Goal: Task Accomplishment & Management: Manage account settings

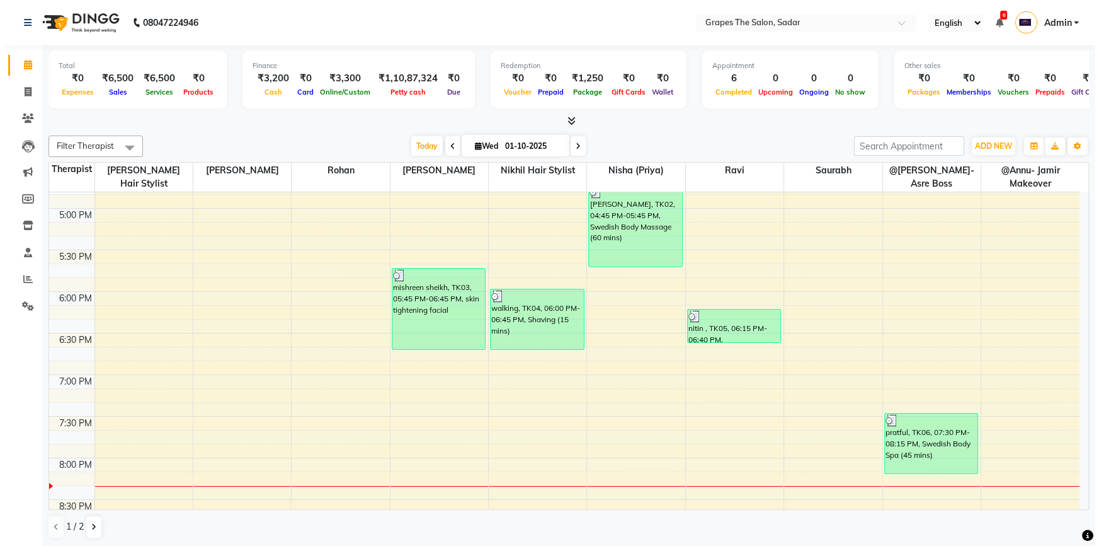
scroll to position [801, 0]
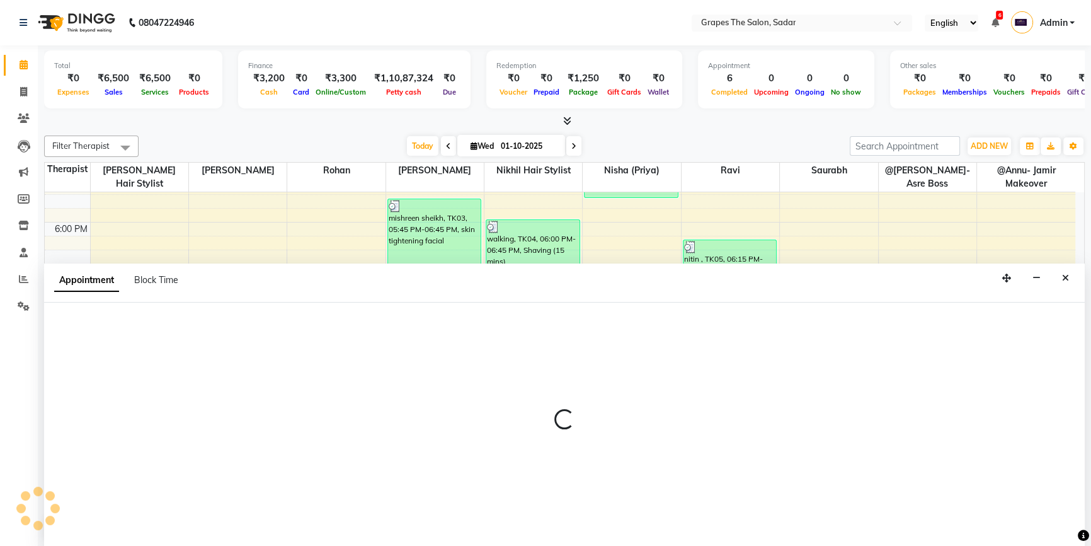
select select "52017"
select select "tentative"
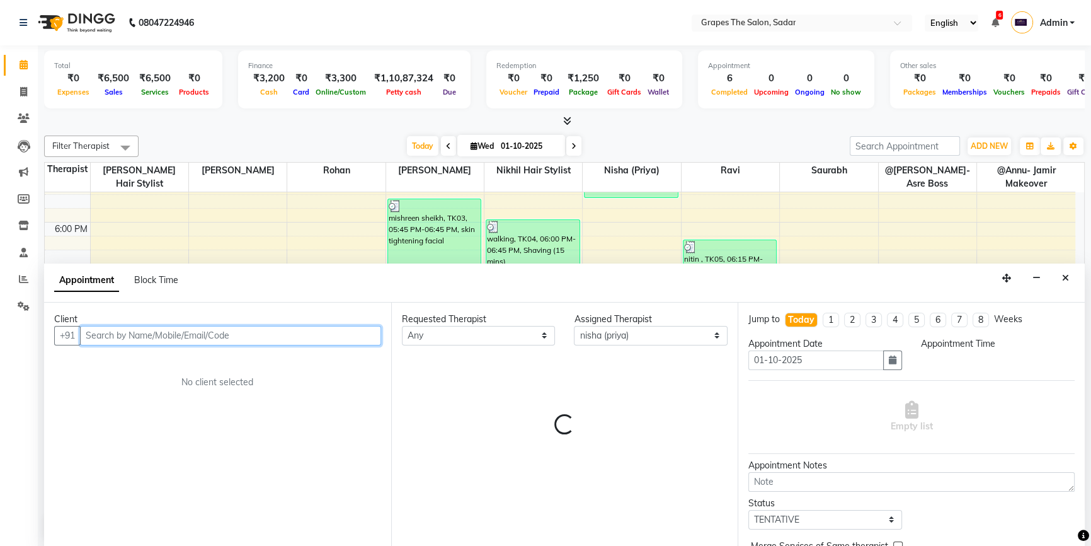
select select "1155"
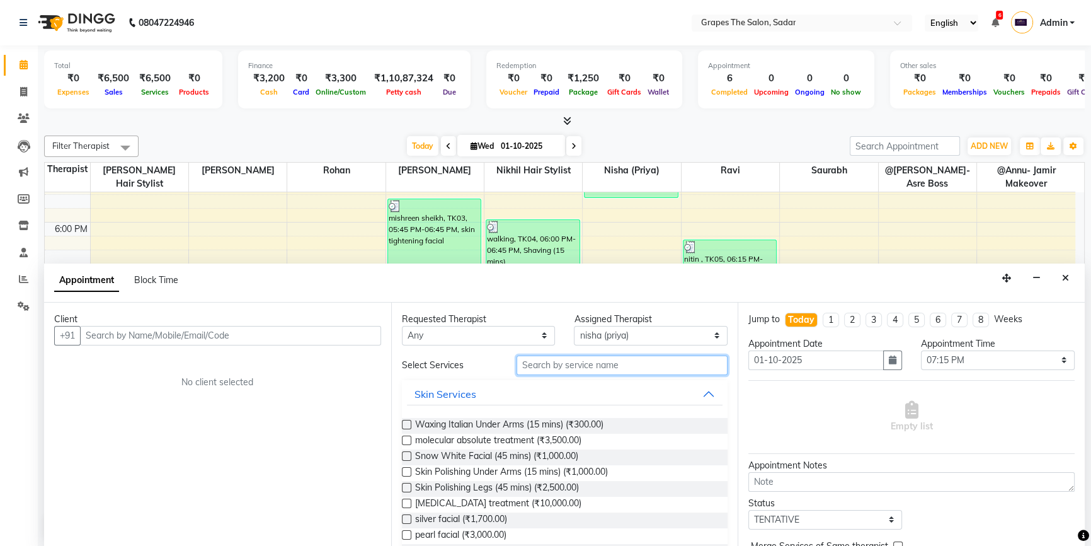
click at [604, 359] on input "text" at bounding box center [622, 365] width 211 height 20
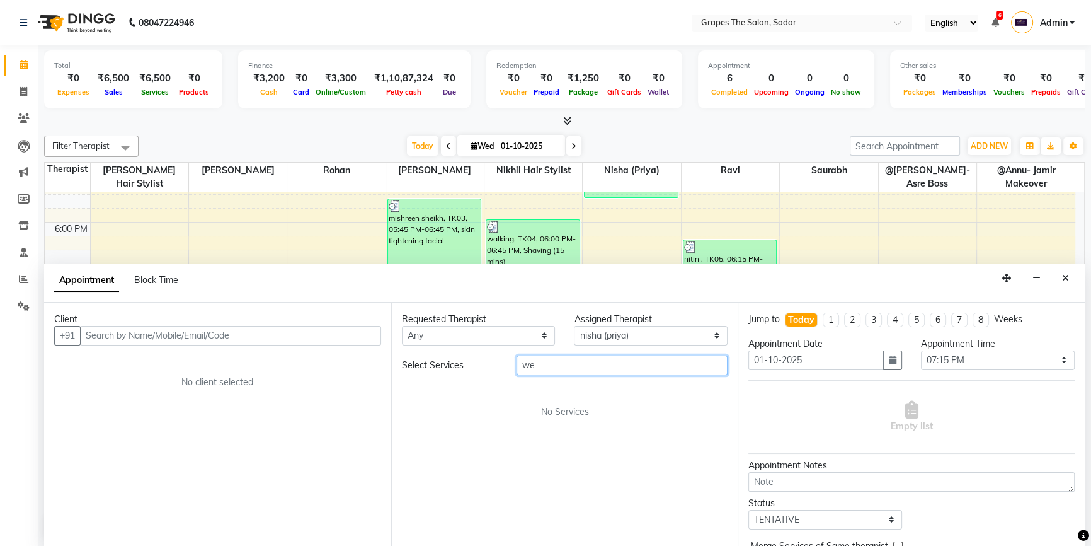
type input "w"
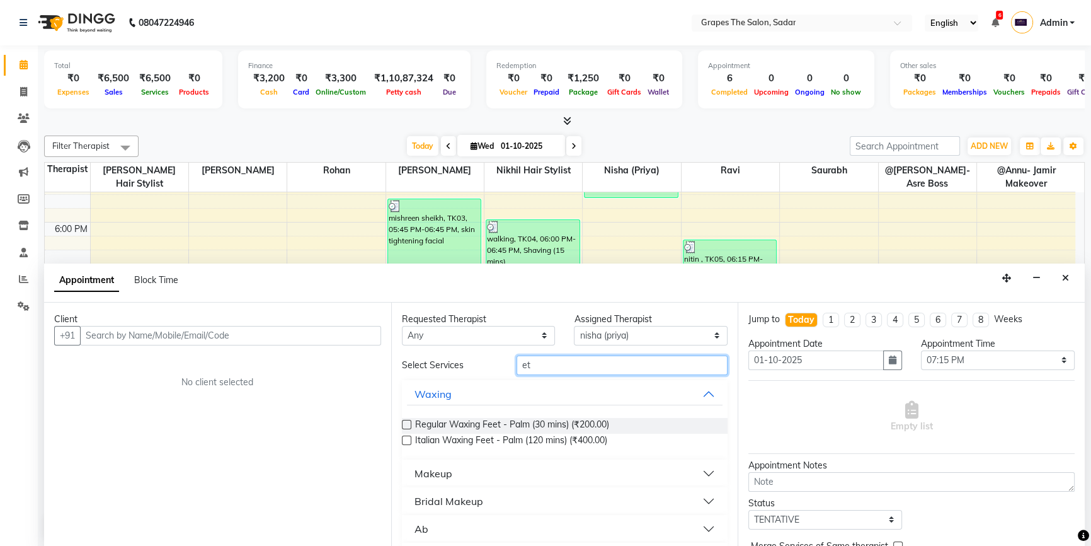
type input "e"
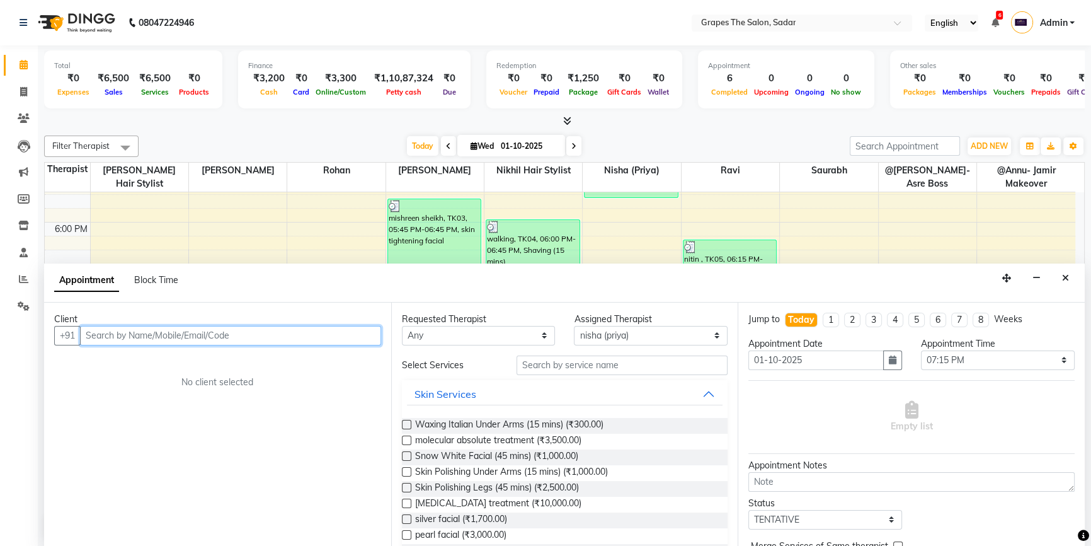
click at [122, 333] on input "text" at bounding box center [230, 336] width 301 height 20
type input "9503766997"
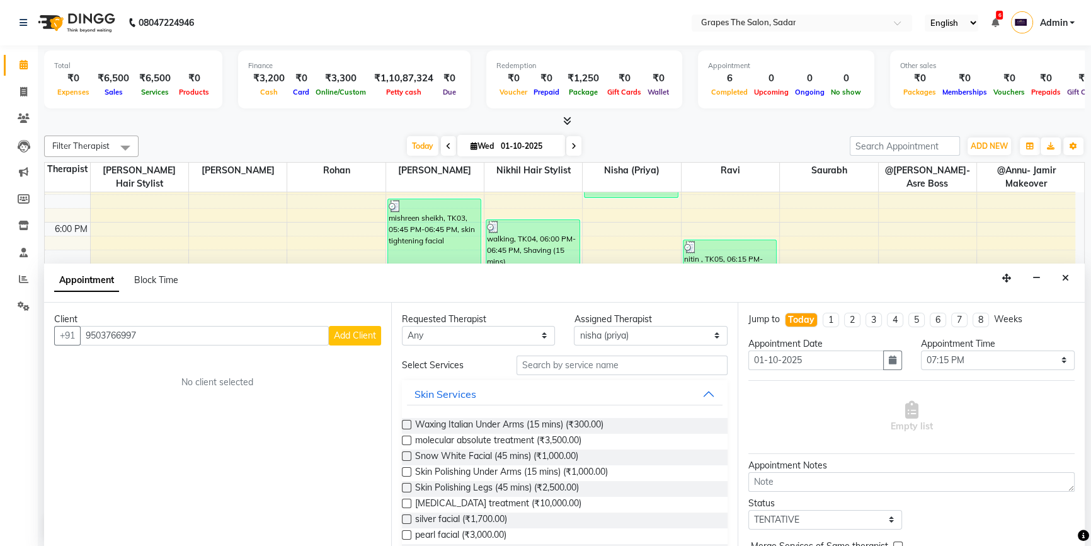
click at [363, 336] on span "Add Client" at bounding box center [355, 335] width 42 height 11
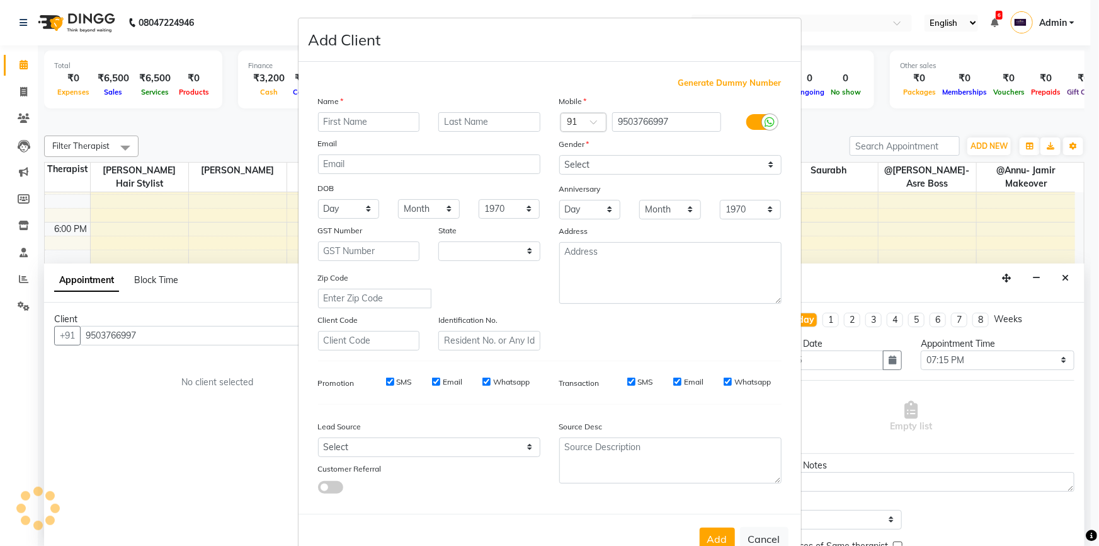
select select "22"
click at [374, 125] on input "text" at bounding box center [369, 122] width 102 height 20
type input "palavi"
click at [456, 122] on input "text" at bounding box center [490, 122] width 102 height 20
type input "mam"
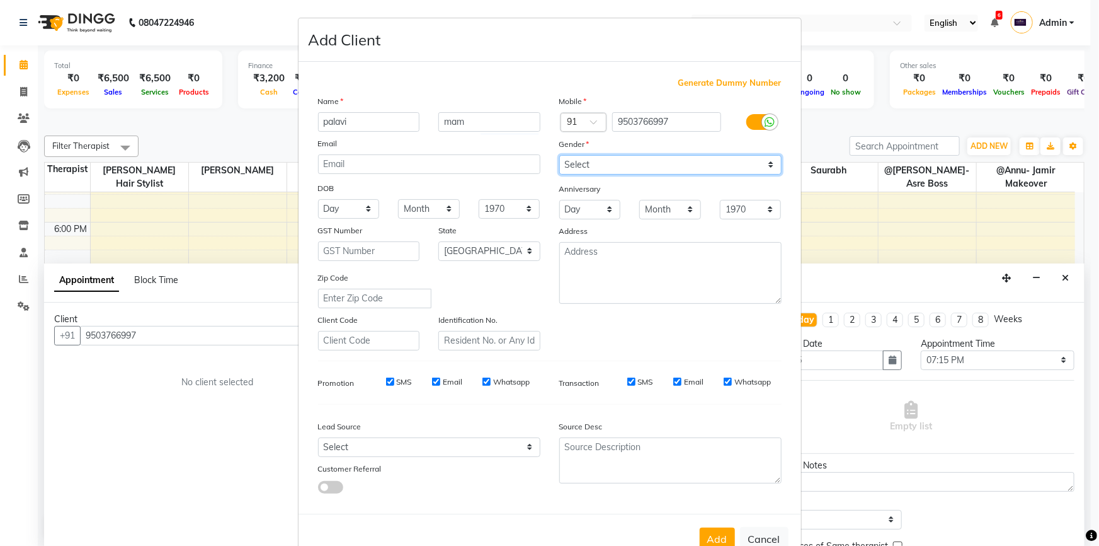
click at [649, 163] on select "Select [DEMOGRAPHIC_DATA] [DEMOGRAPHIC_DATA] Other Prefer Not To Say" at bounding box center [670, 165] width 222 height 20
select select "[DEMOGRAPHIC_DATA]"
click at [559, 155] on select "Select [DEMOGRAPHIC_DATA] [DEMOGRAPHIC_DATA] Other Prefer Not To Say" at bounding box center [670, 165] width 222 height 20
click at [629, 383] on input "SMS" at bounding box center [632, 381] width 8 height 8
checkbox input "false"
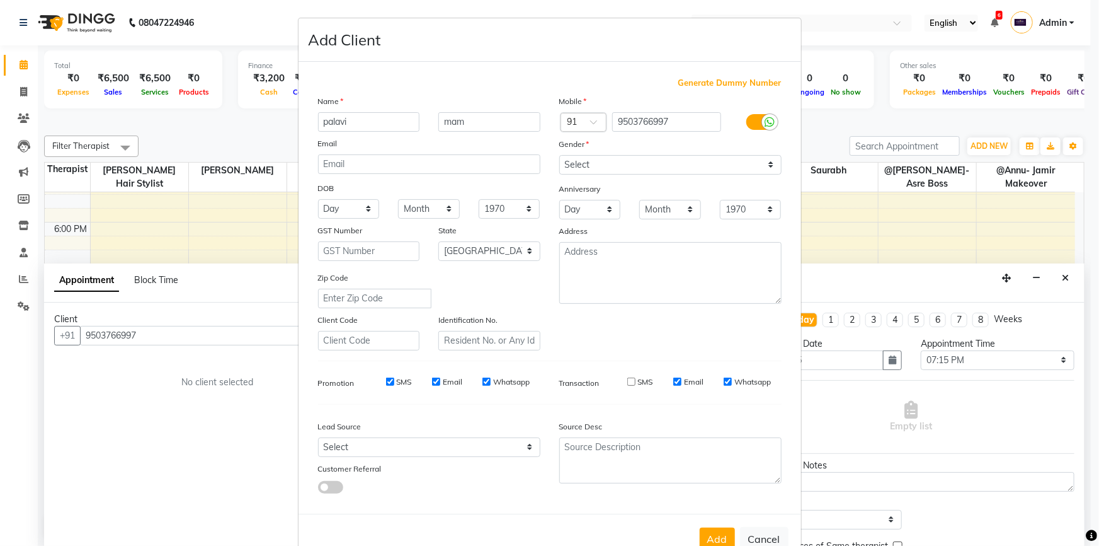
drag, startPoint x: 384, startPoint y: 381, endPoint x: 580, endPoint y: 436, distance: 203.5
click at [386, 382] on input "SMS" at bounding box center [390, 381] width 8 height 8
checkbox input "false"
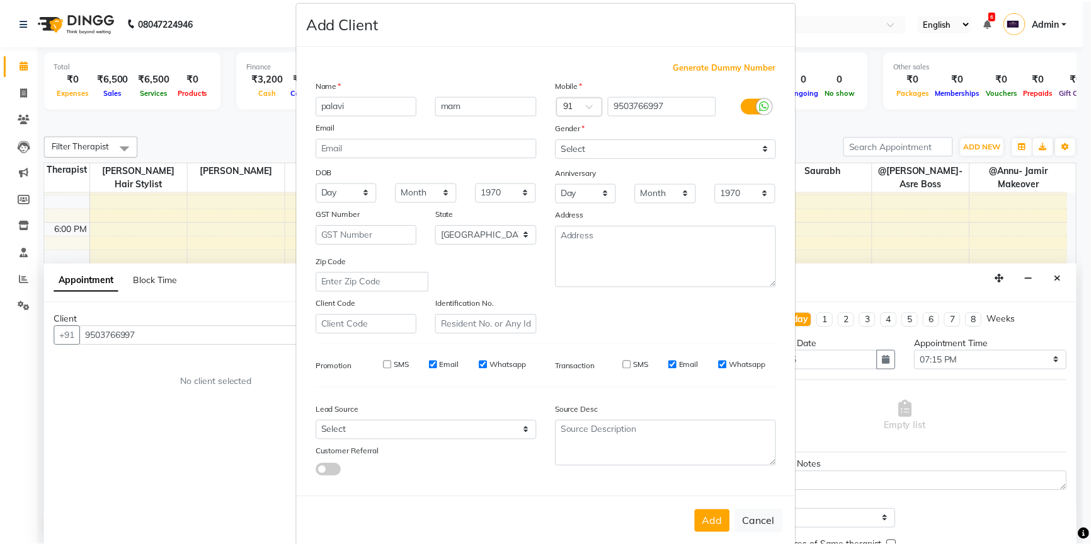
scroll to position [39, 0]
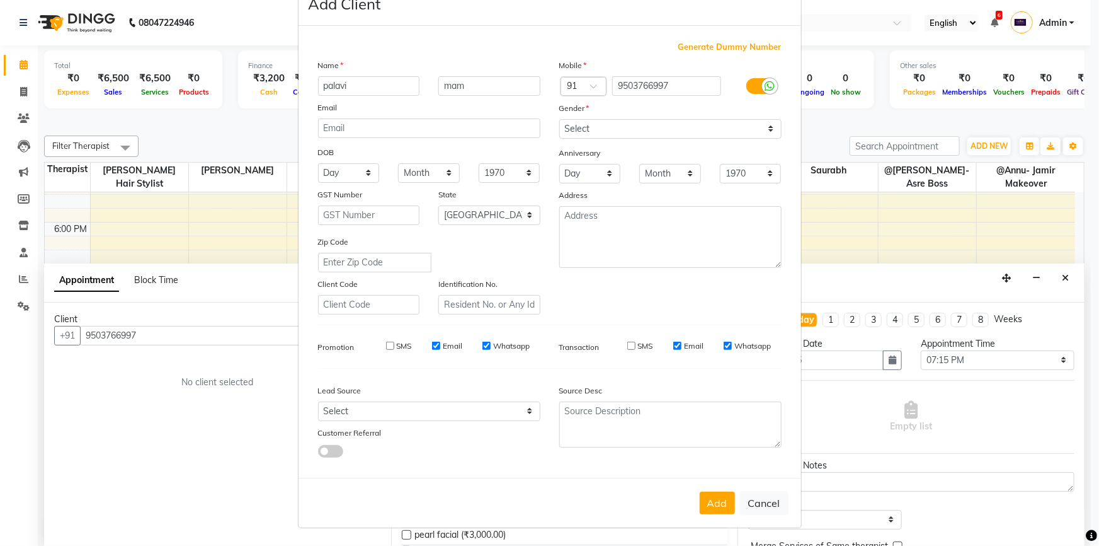
click at [708, 500] on button "Add" at bounding box center [717, 502] width 35 height 23
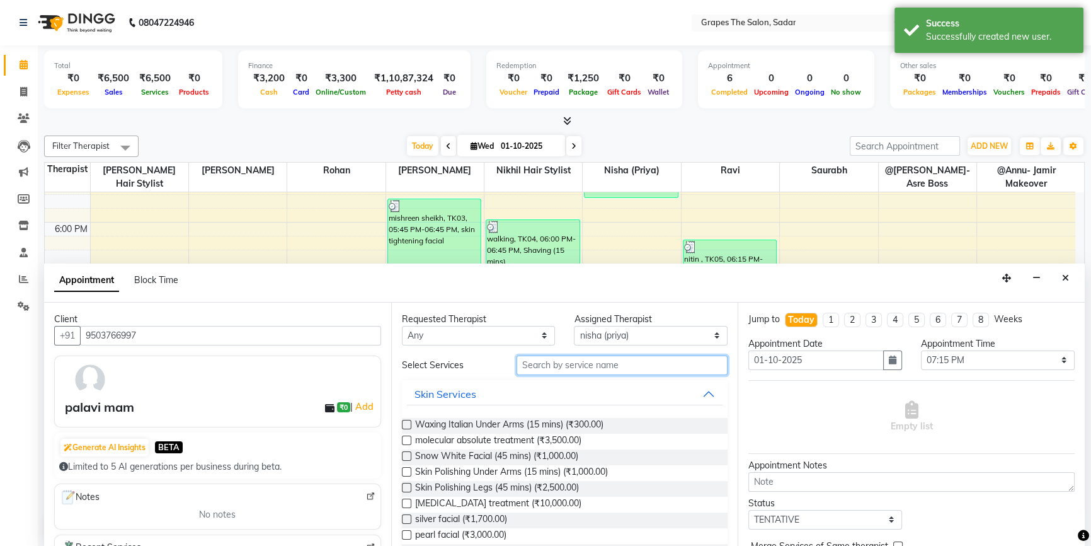
click at [525, 369] on input "text" at bounding box center [622, 365] width 211 height 20
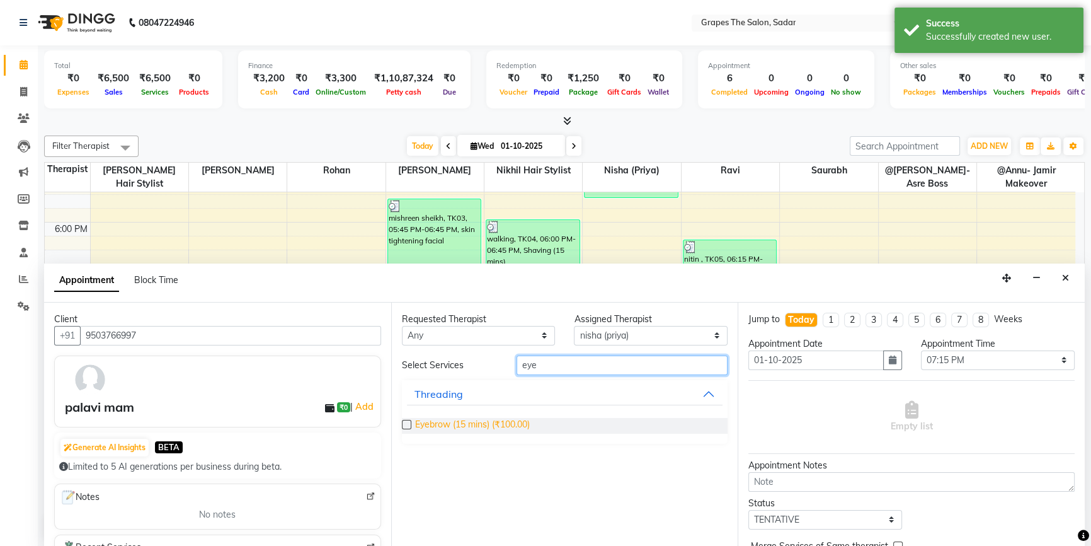
type input "eye"
drag, startPoint x: 496, startPoint y: 425, endPoint x: 517, endPoint y: 415, distance: 22.3
click at [498, 425] on span "Eyebrow (15 mins) (₹100.00)" at bounding box center [472, 426] width 115 height 16
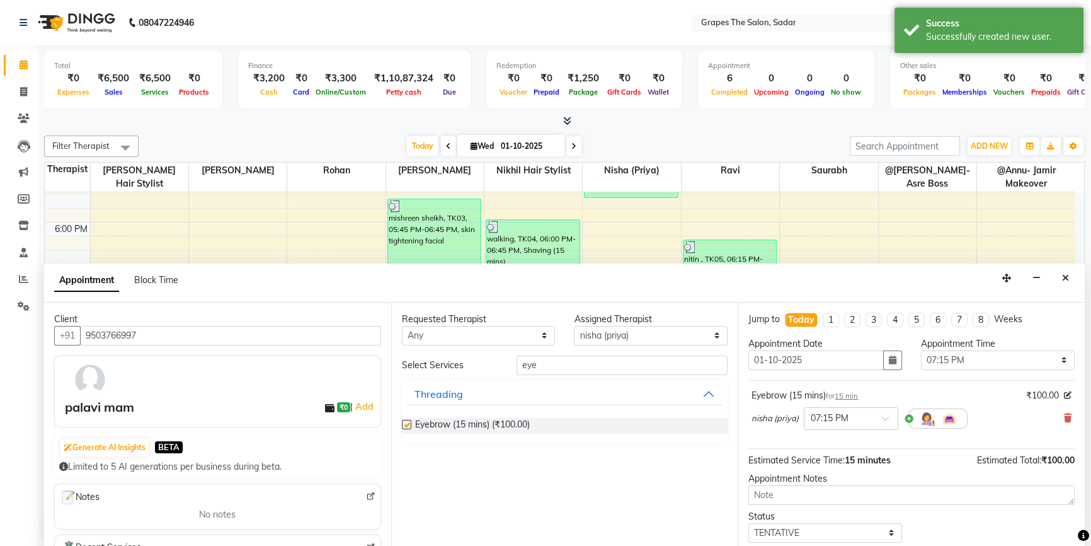
checkbox input "false"
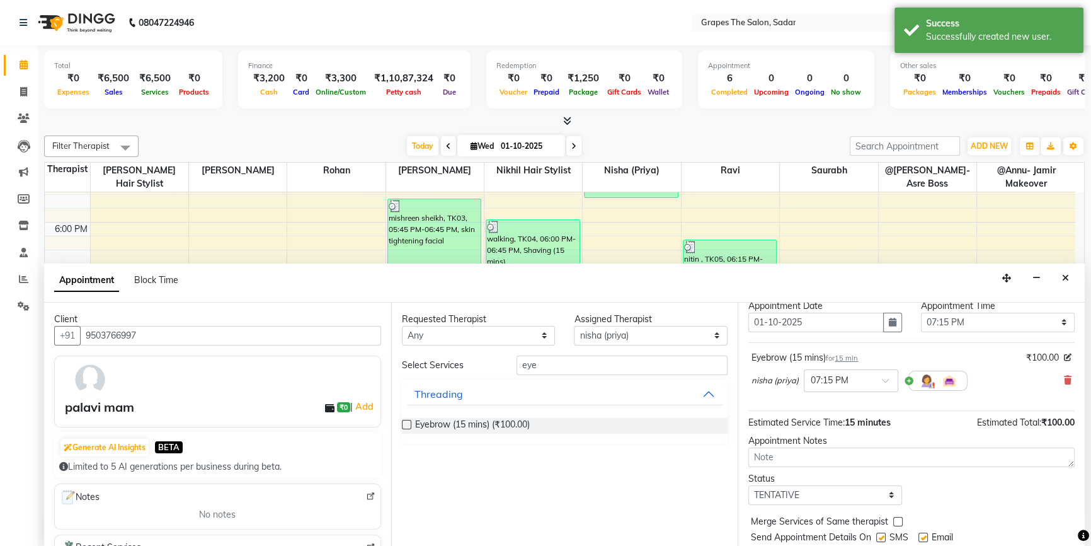
scroll to position [57, 0]
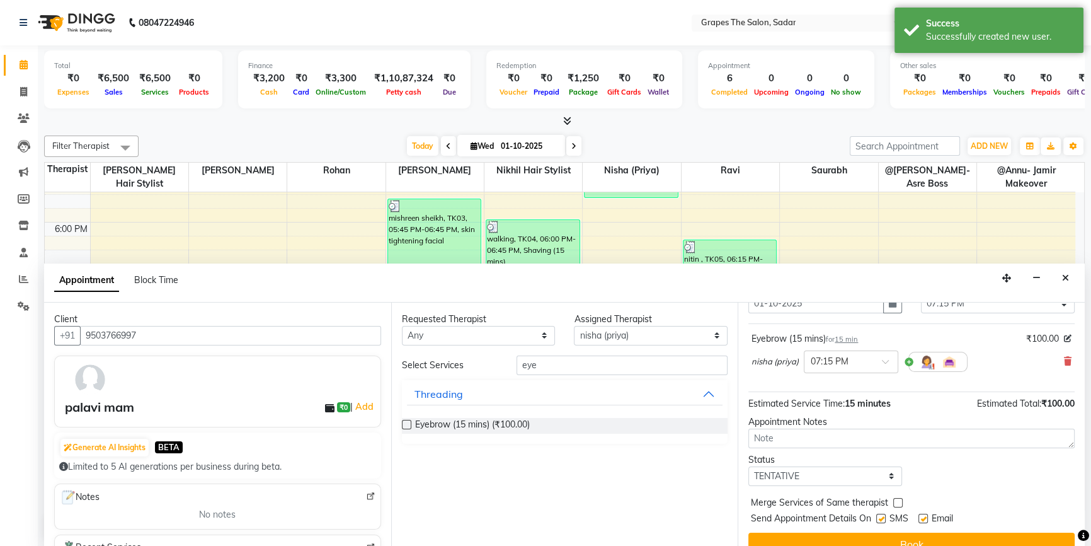
click at [878, 513] on label at bounding box center [880, 517] width 9 height 9
click at [878, 515] on input "checkbox" at bounding box center [880, 519] width 8 height 8
checkbox input "false"
click at [887, 532] on button "Book" at bounding box center [912, 543] width 326 height 23
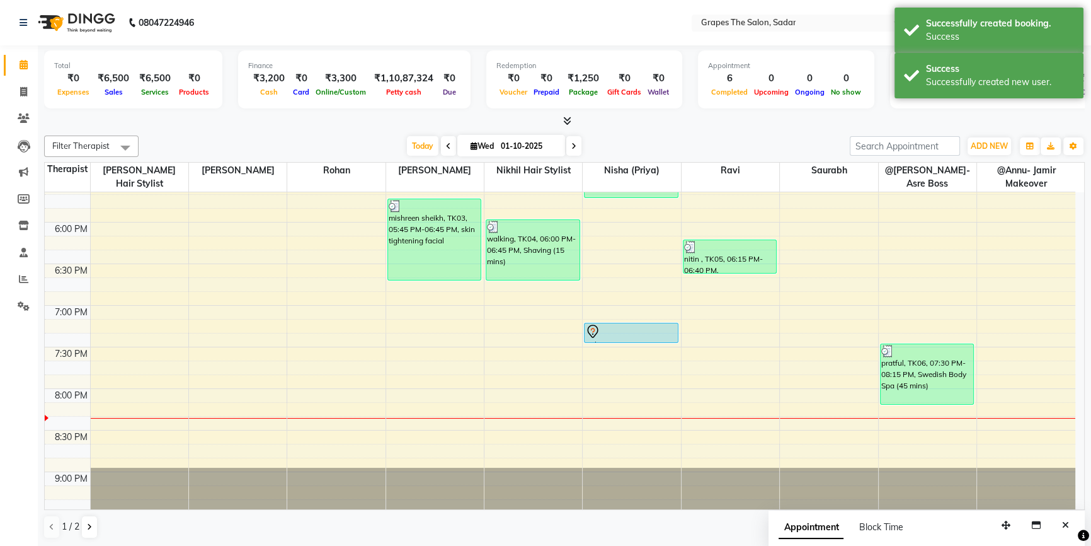
scroll to position [0, 0]
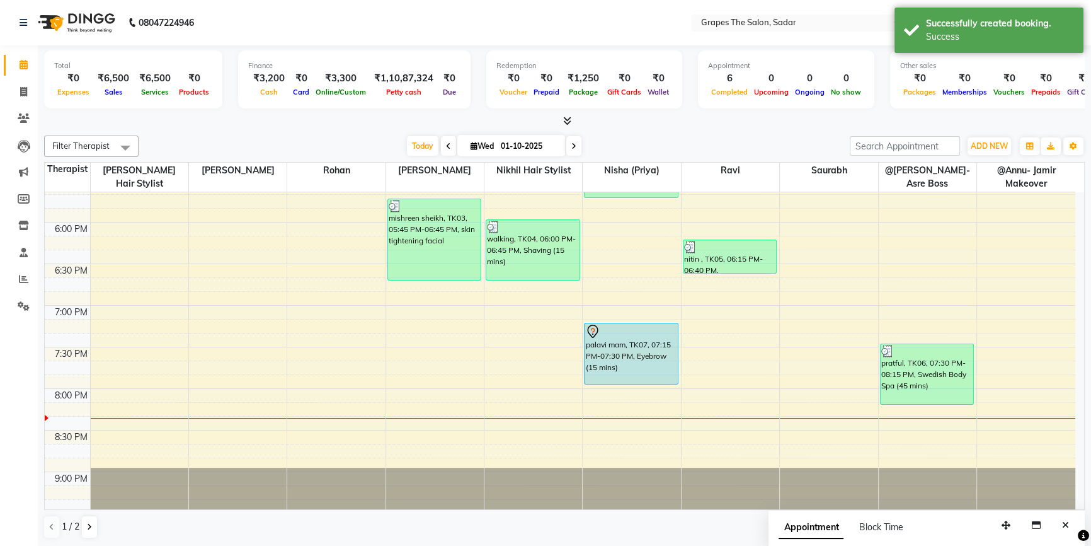
drag, startPoint x: 612, startPoint y: 339, endPoint x: 609, endPoint y: 370, distance: 31.1
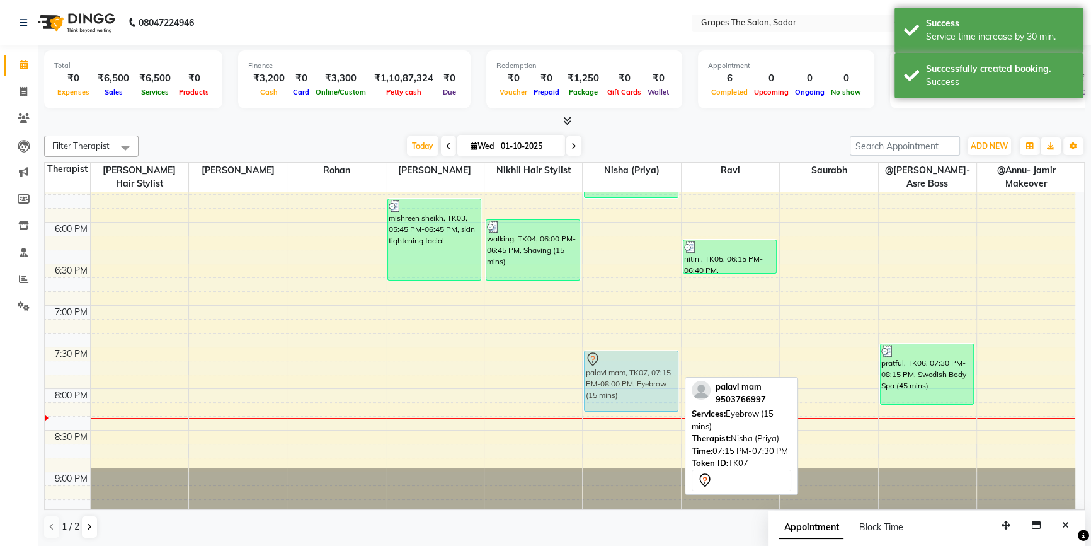
drag, startPoint x: 619, startPoint y: 351, endPoint x: 623, endPoint y: 365, distance: 15.0
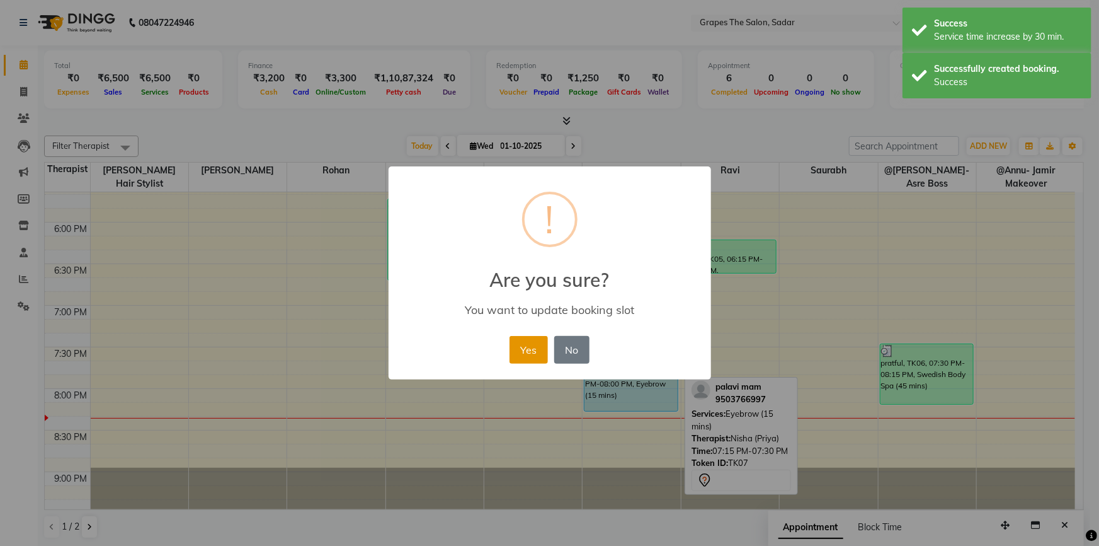
click at [534, 360] on button "Yes" at bounding box center [529, 350] width 38 height 28
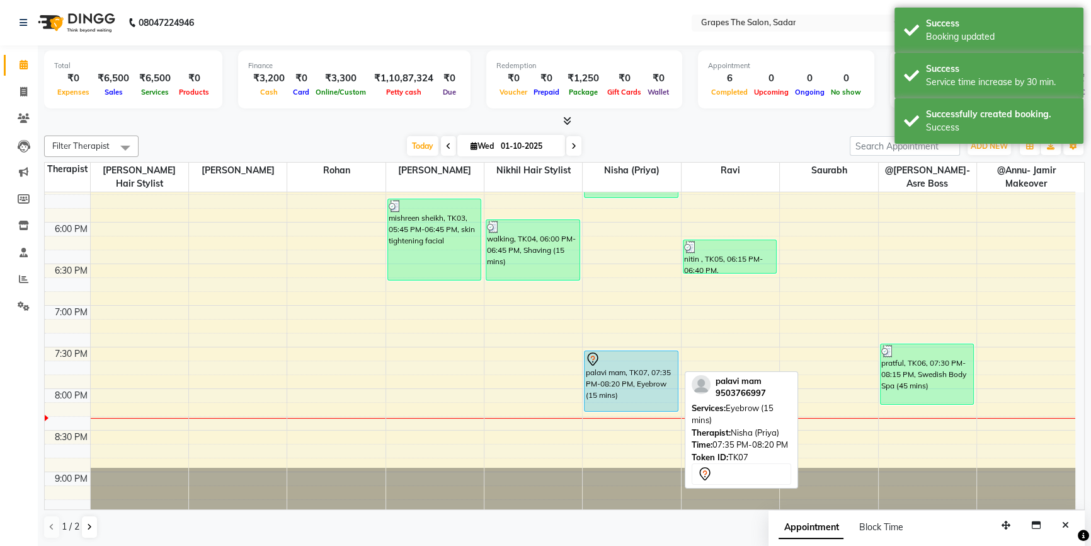
click at [608, 388] on div "palavi mam, TK07, 07:35 PM-08:20 PM, Eyebrow (15 mins)" at bounding box center [631, 381] width 93 height 60
select select "7"
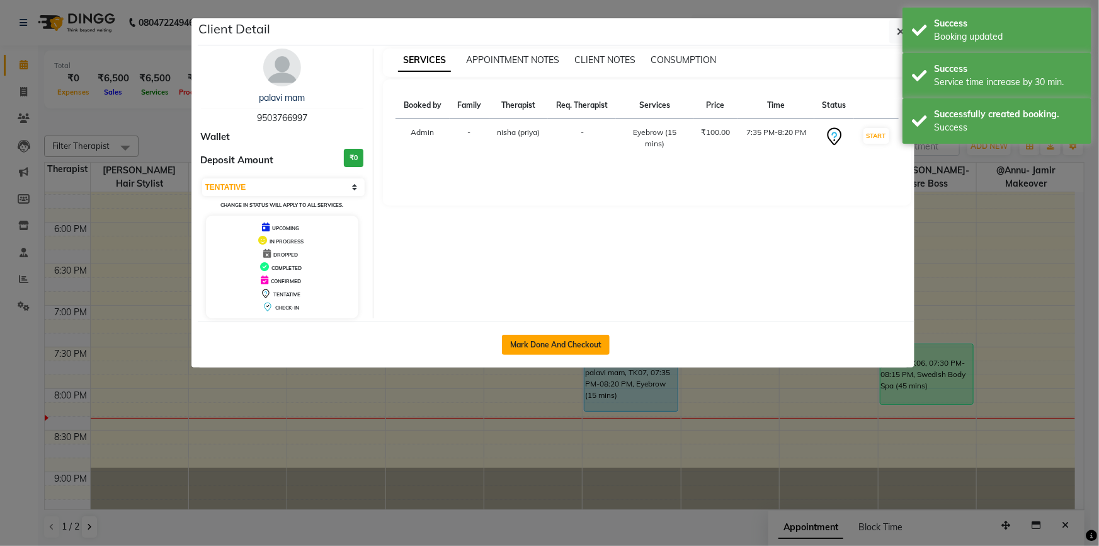
click at [558, 347] on button "Mark Done And Checkout" at bounding box center [556, 345] width 108 height 20
select select "service"
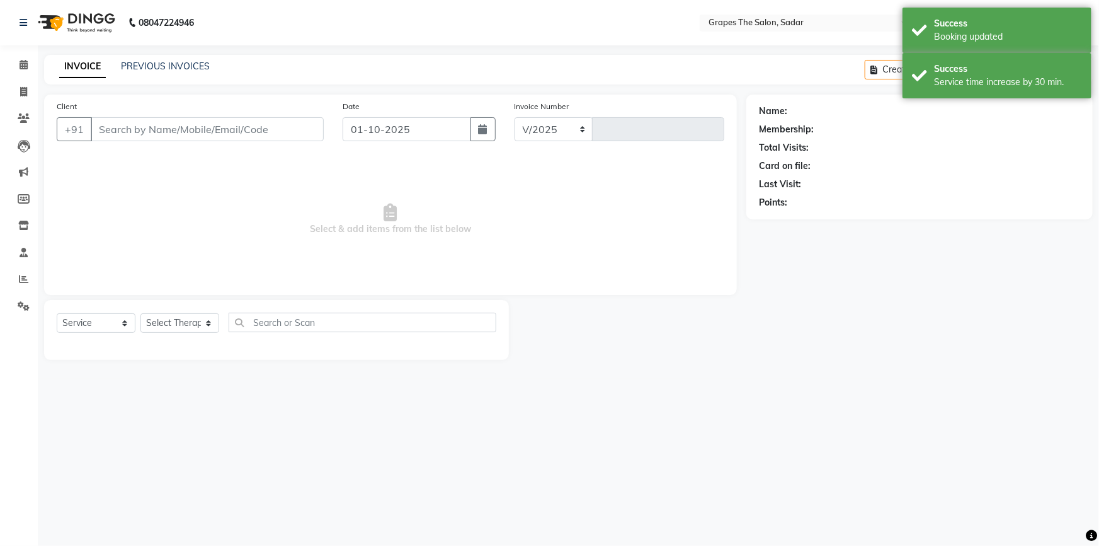
select select "55"
type input "1737"
type input "9503766997"
select select "52017"
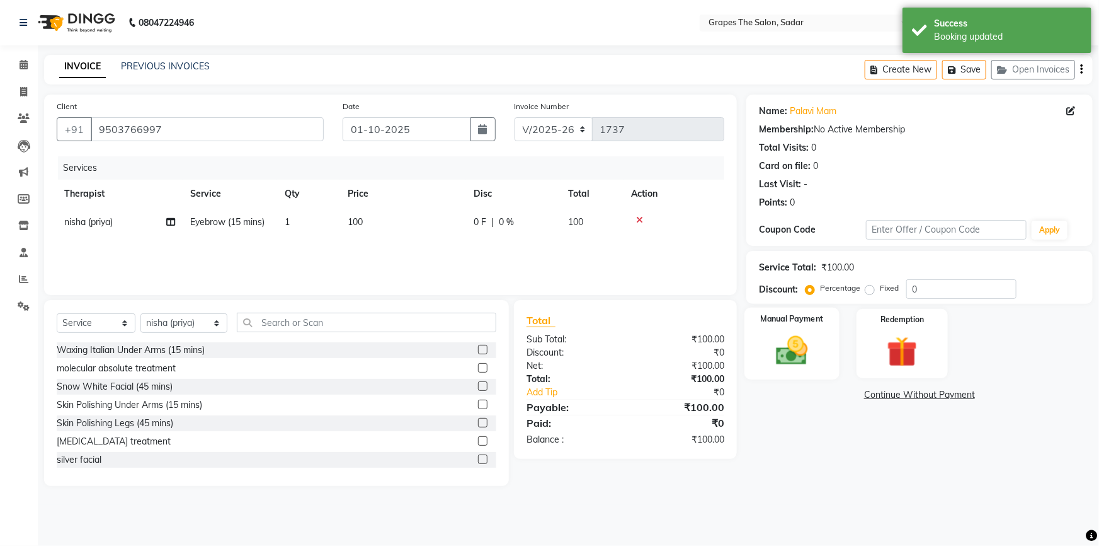
click at [827, 355] on div "Manual Payment" at bounding box center [792, 343] width 95 height 72
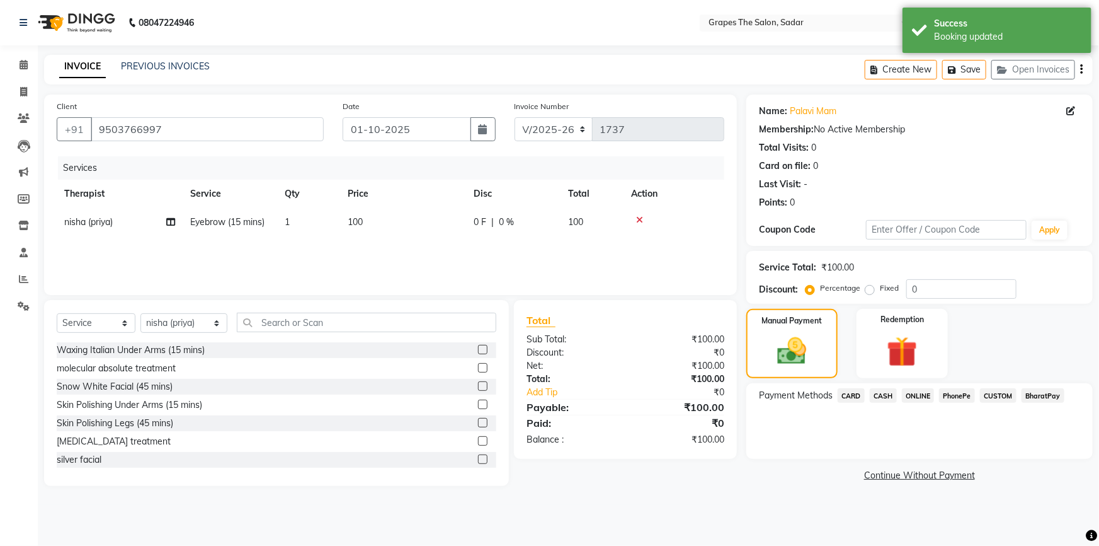
click at [905, 397] on span "ONLINE" at bounding box center [918, 395] width 33 height 14
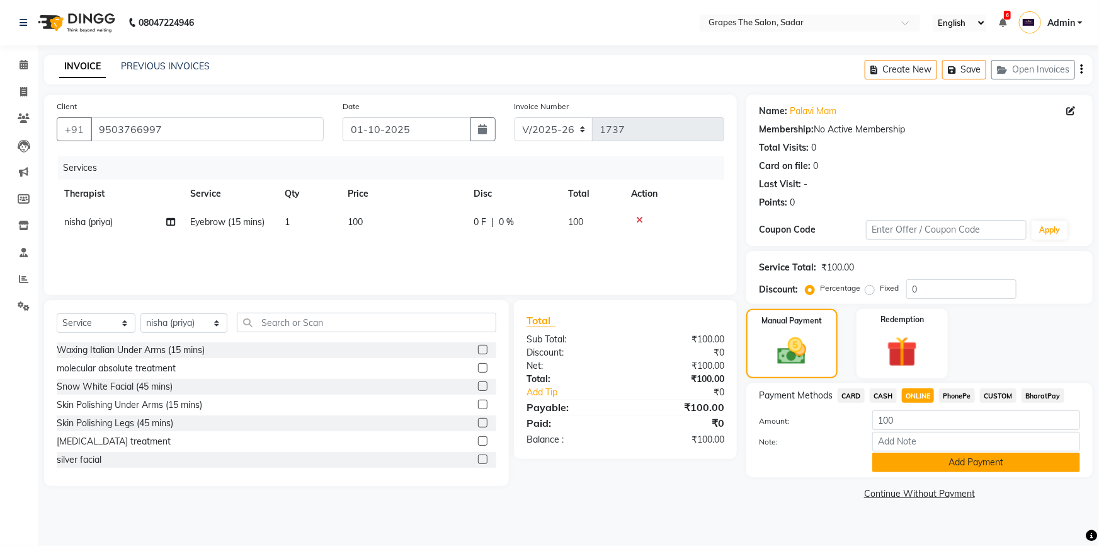
click at [915, 460] on button "Add Payment" at bounding box center [977, 462] width 208 height 20
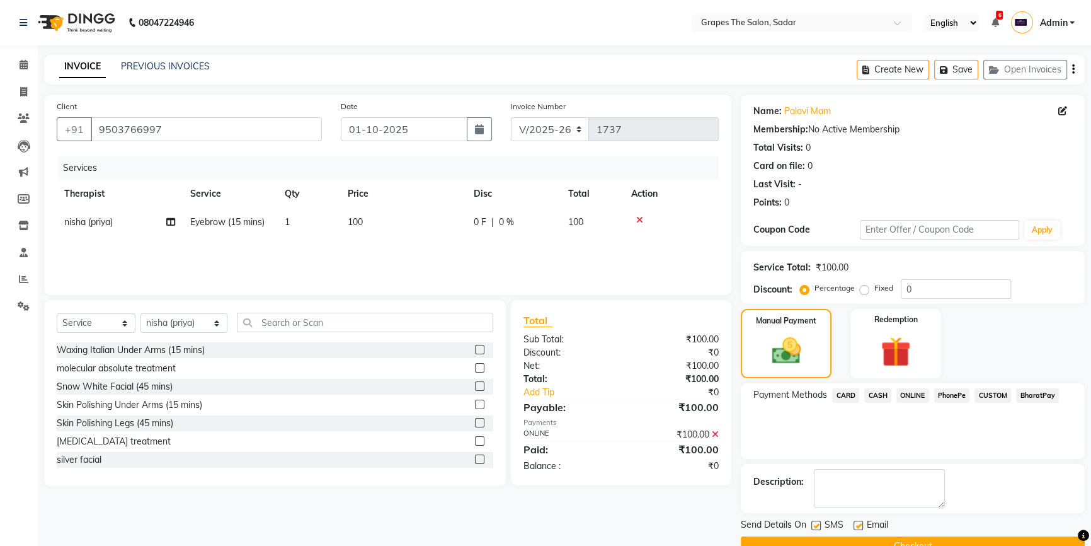
click at [858, 520] on label at bounding box center [858, 524] width 9 height 9
click at [858, 522] on input "checkbox" at bounding box center [858, 526] width 8 height 8
checkbox input "false"
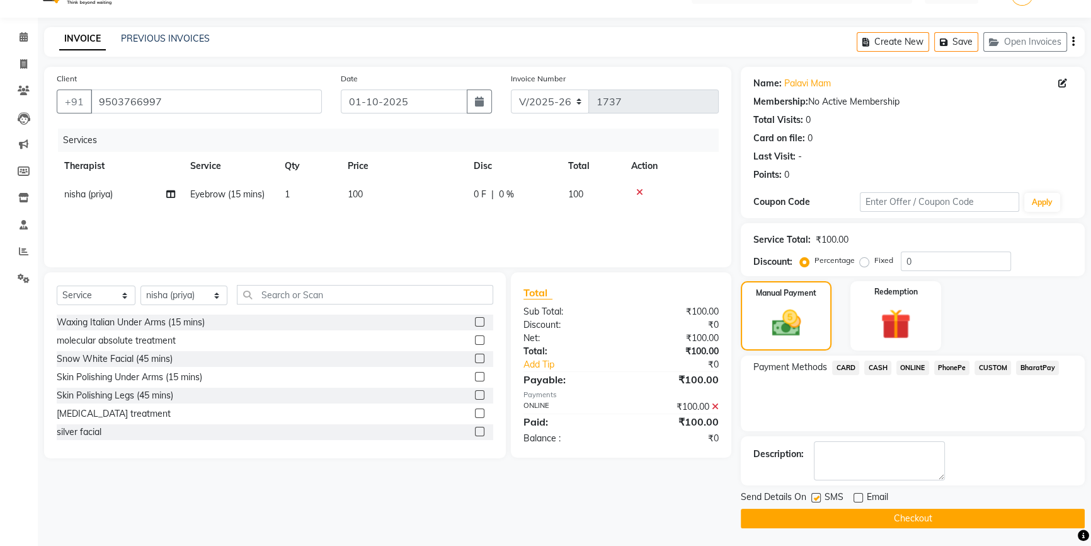
click at [815, 496] on label at bounding box center [816, 497] width 9 height 9
click at [815, 496] on input "checkbox" at bounding box center [816, 498] width 8 height 8
checkbox input "false"
click at [815, 508] on button "Checkout" at bounding box center [913, 518] width 344 height 20
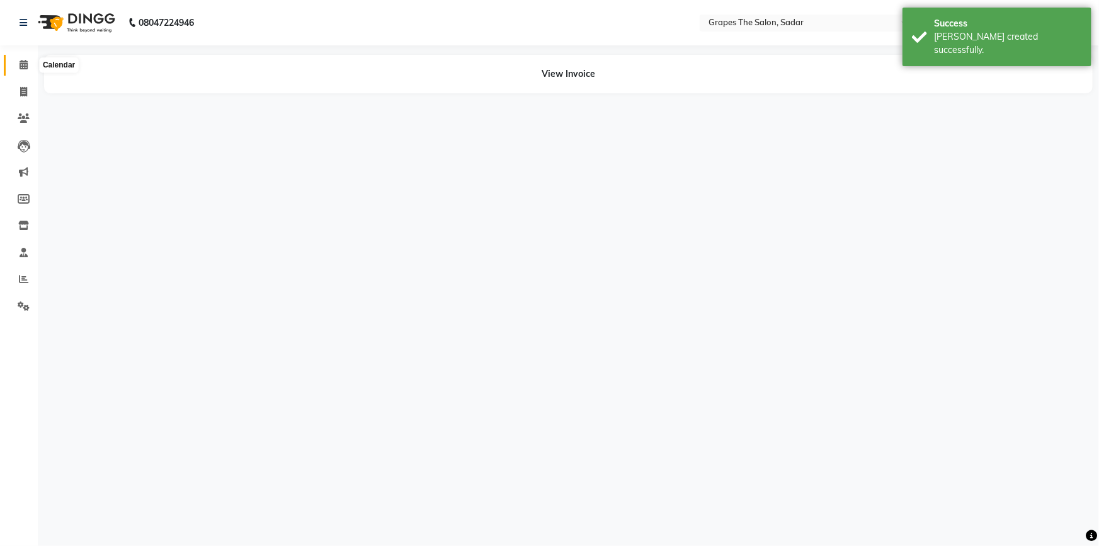
click at [20, 62] on icon at bounding box center [24, 64] width 8 height 9
